Goal: Information Seeking & Learning: Understand process/instructions

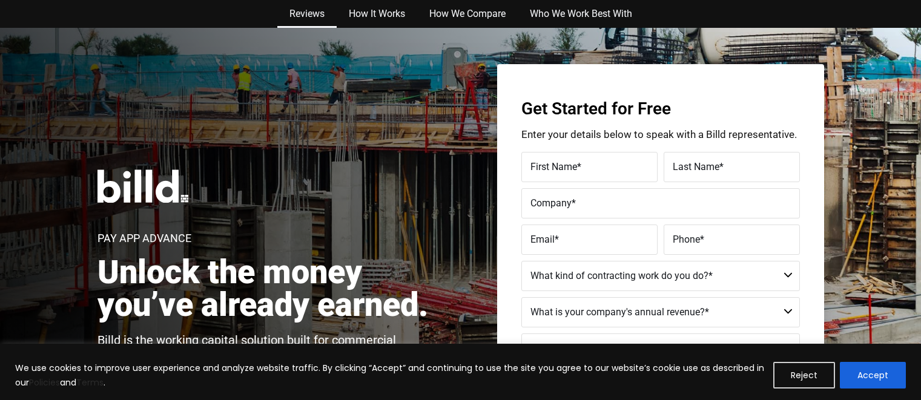
click at [294, 11] on link "Reviews" at bounding box center [306, 14] width 59 height 28
click at [368, 2] on link "How It Works" at bounding box center [377, 14] width 81 height 28
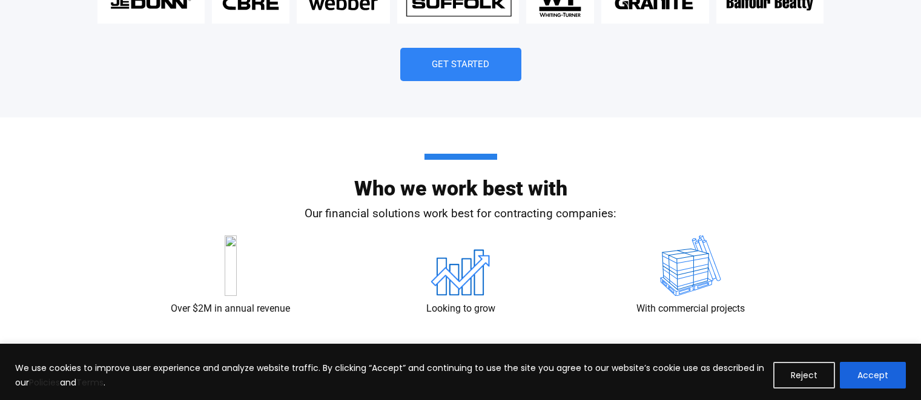
scroll to position [2411, 0]
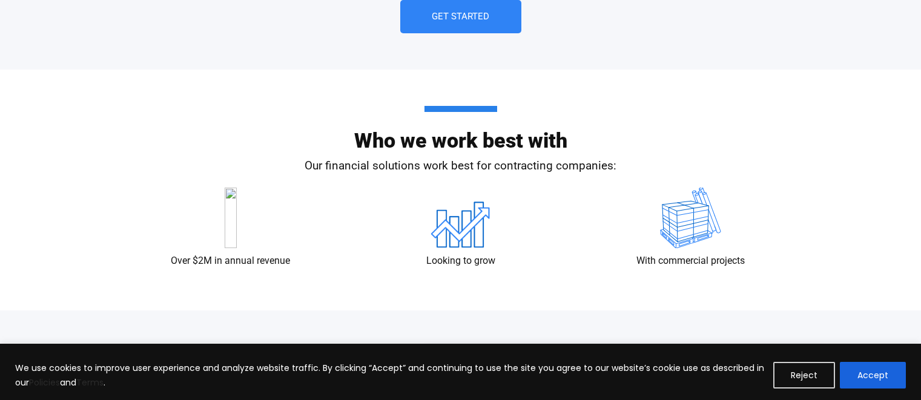
click at [466, 4] on link "Get Started" at bounding box center [460, 16] width 121 height 33
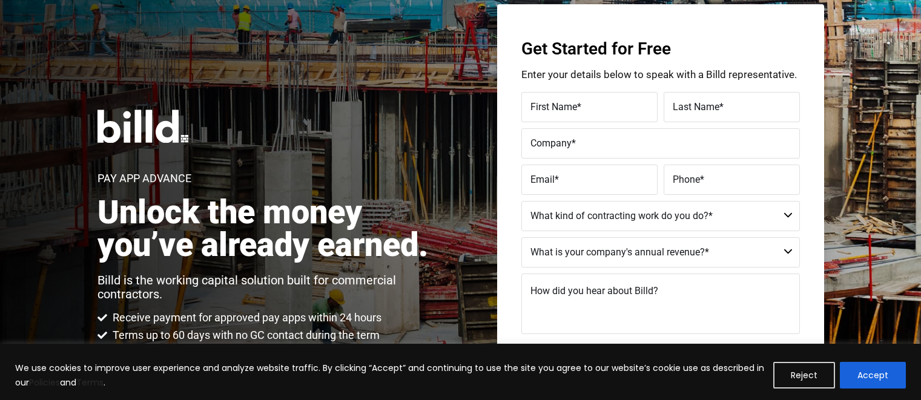
scroll to position [28, 0]
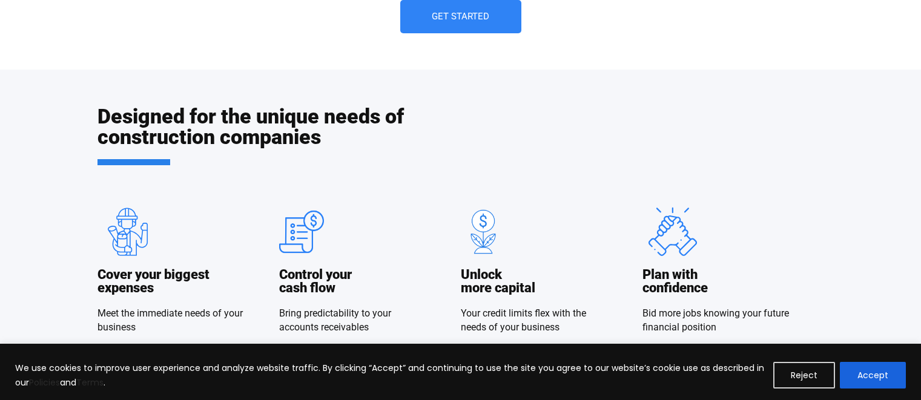
click at [506, 1] on link "Get Started" at bounding box center [460, 16] width 121 height 33
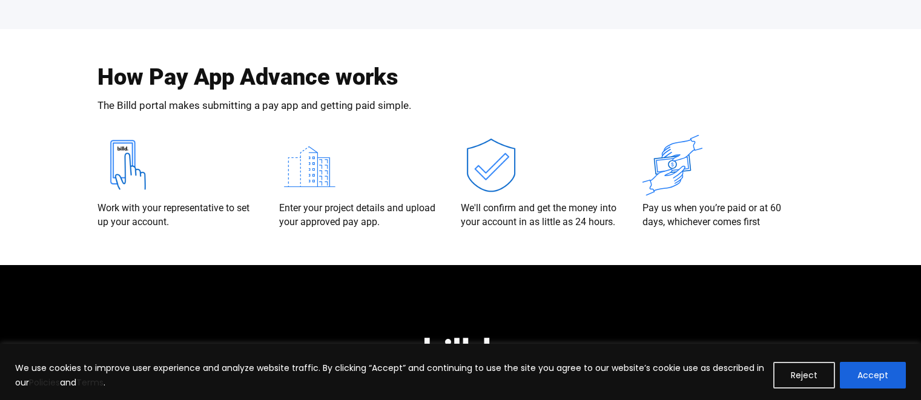
scroll to position [2478, 0]
